Goal: Task Accomplishment & Management: Complete application form

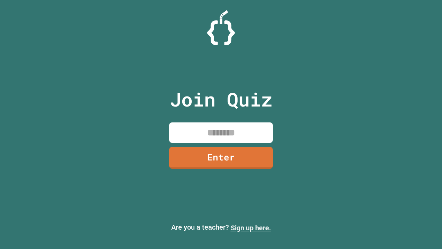
click at [251, 228] on link "Sign up here." at bounding box center [251, 228] width 40 height 8
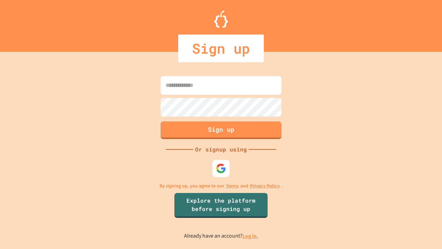
click at [251, 236] on link "Log in." at bounding box center [251, 235] width 16 height 7
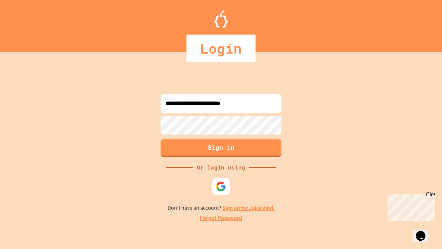
type input "**********"
